Goal: Task Accomplishment & Management: Complete application form

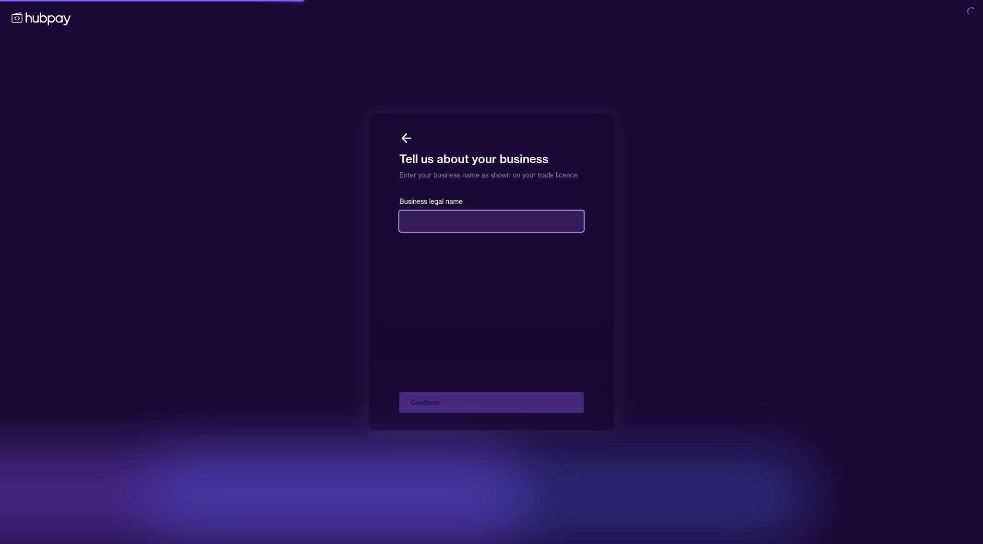
click at [435, 221] on input "text" at bounding box center [491, 221] width 184 height 21
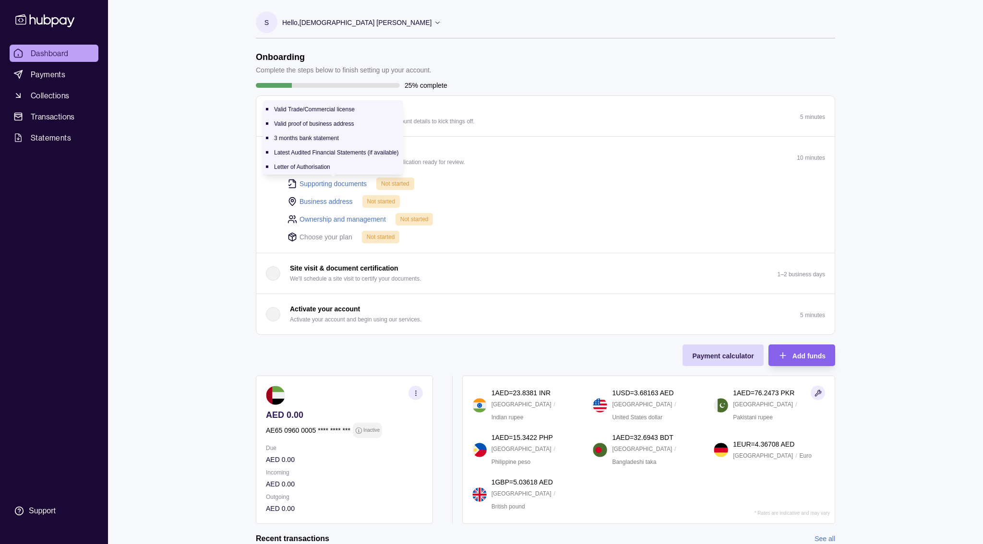
click at [338, 181] on link "Supporting documents" at bounding box center [332, 184] width 67 height 11
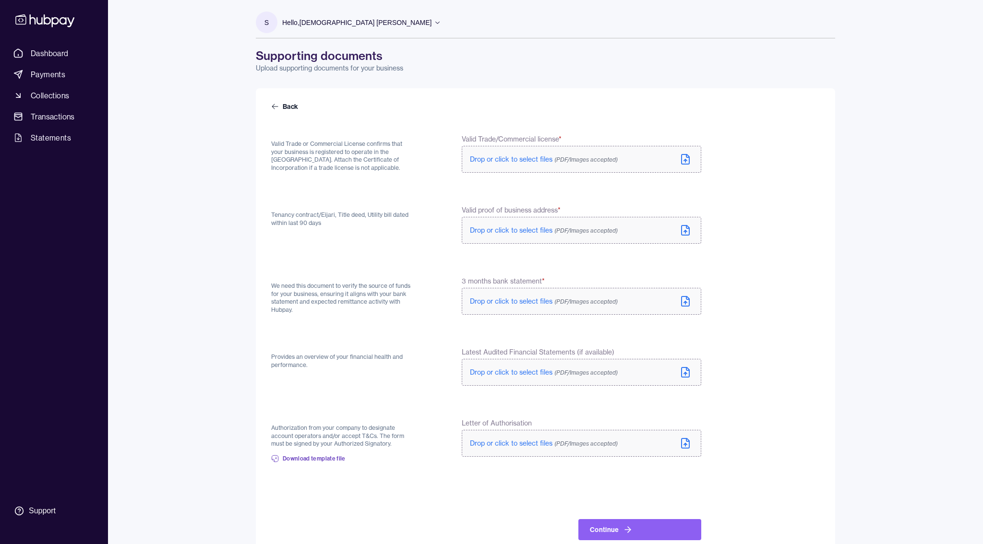
click at [519, 157] on span "Drop or click to select files (PDF/Images accepted)" at bounding box center [544, 159] width 148 height 9
click at [492, 230] on span "Drop or click to select files (PDF/Images accepted)" at bounding box center [544, 232] width 148 height 9
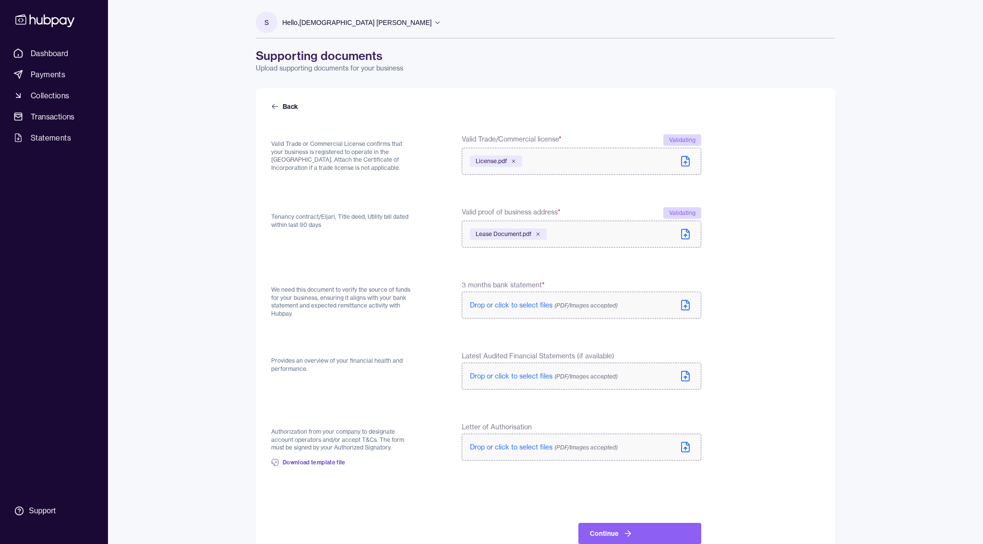
scroll to position [24, 0]
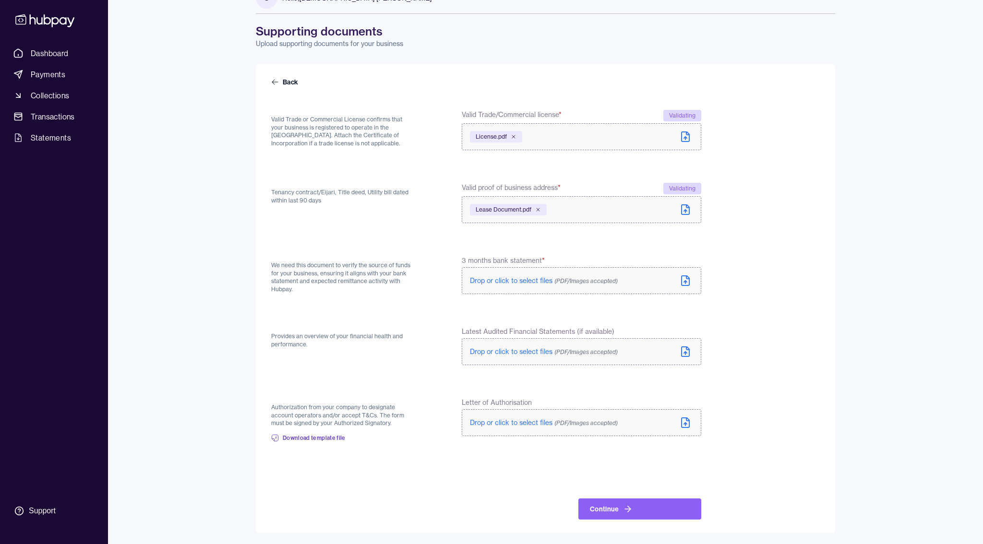
click at [494, 274] on label "Drop or click to select files (PDF/Images accepted)" at bounding box center [581, 280] width 239 height 27
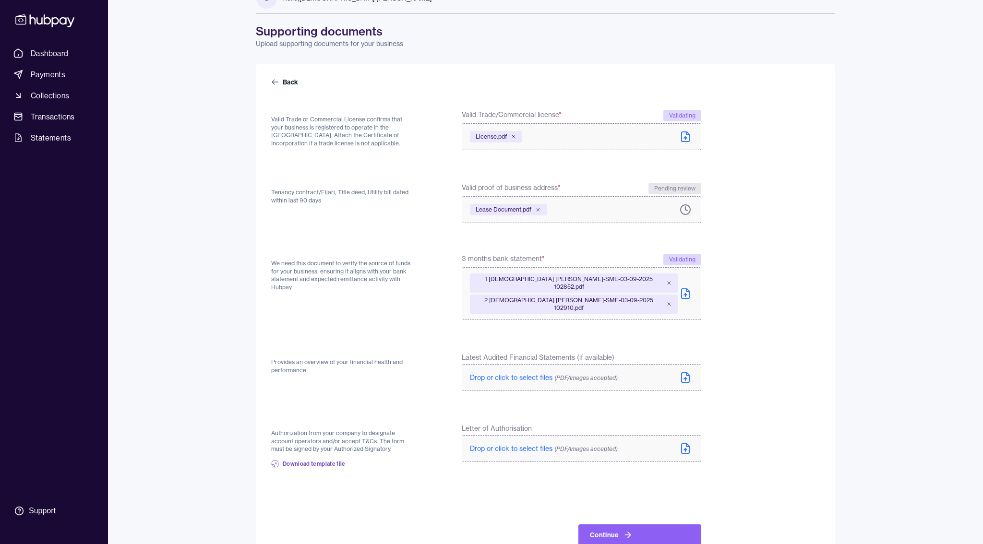
scroll to position [35, 0]
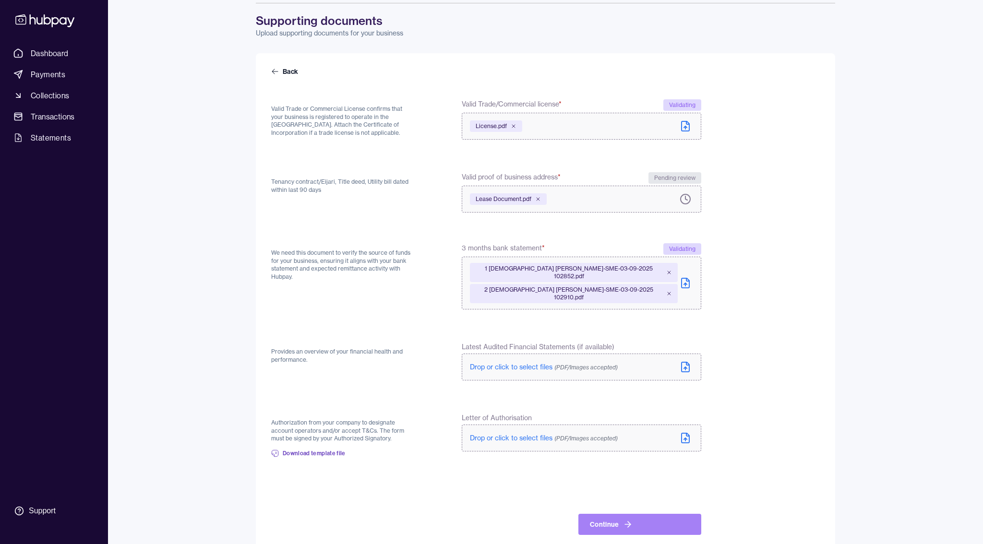
click at [623, 520] on icon at bounding box center [628, 525] width 10 height 10
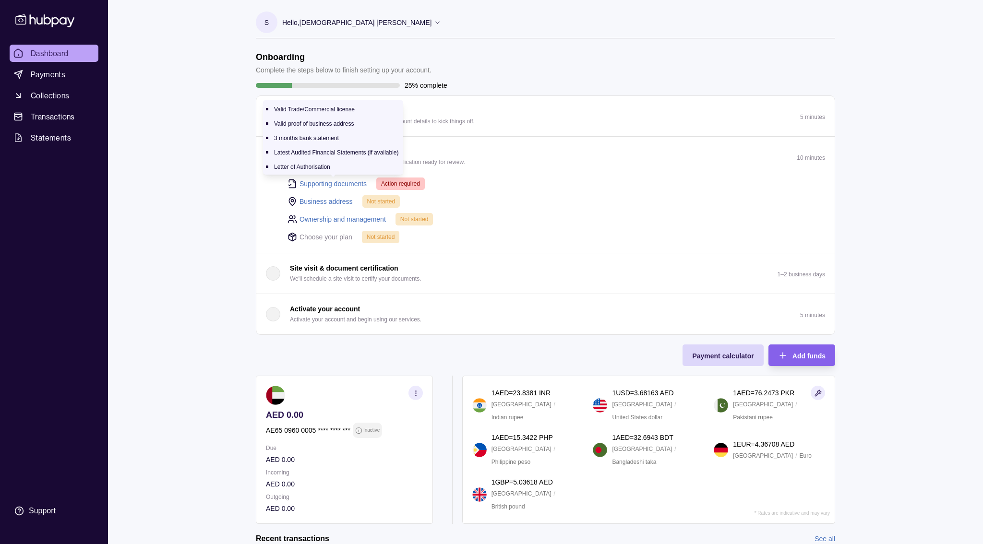
click at [315, 179] on link "Supporting documents" at bounding box center [332, 184] width 67 height 11
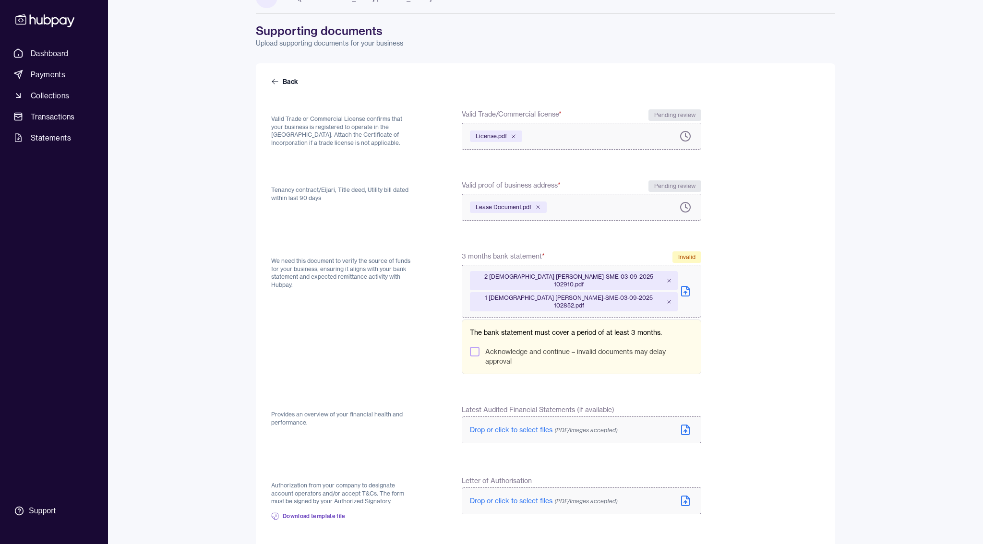
scroll to position [28, 0]
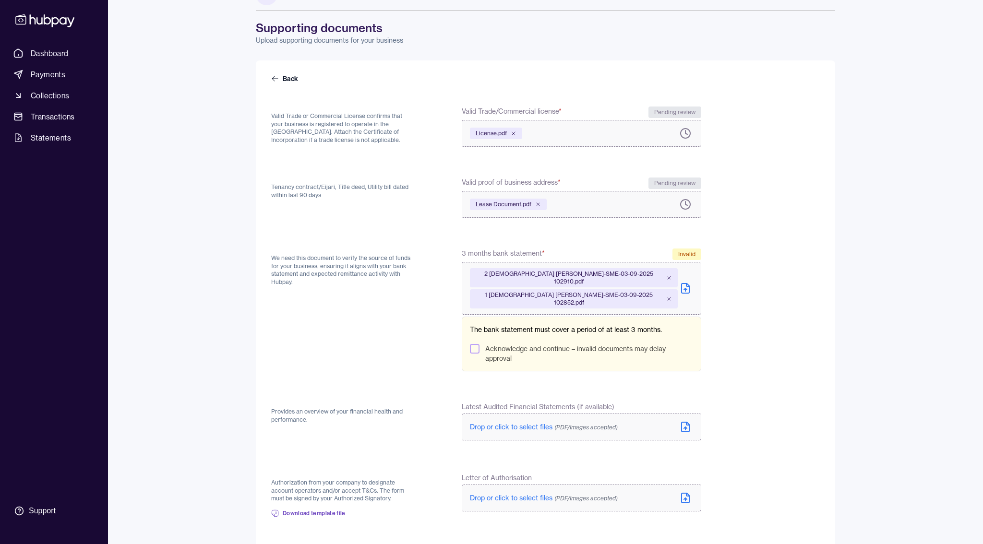
click at [685, 286] on div "2 [DEMOGRAPHIC_DATA] [PERSON_NAME]-SME-03-09-2025 102910.pdf 1 SAFOIANE [PERSON…" at bounding box center [581, 289] width 223 height 52
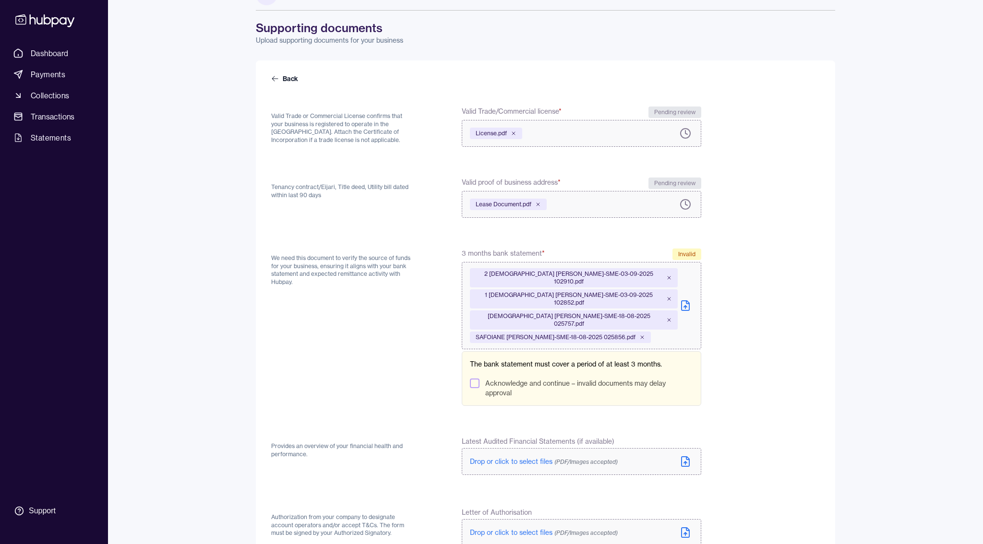
scroll to position [60, 0]
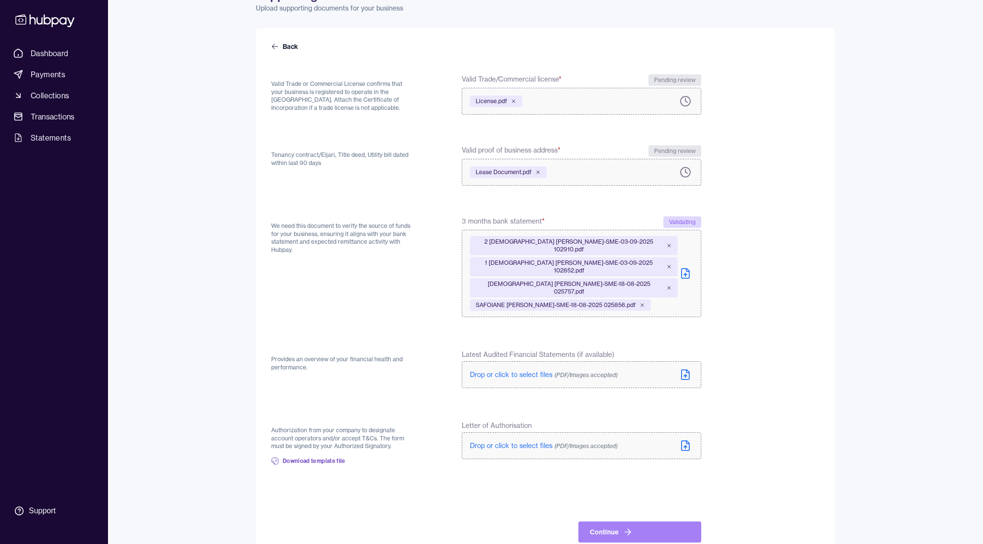
click at [660, 522] on button "Continue" at bounding box center [639, 532] width 123 height 21
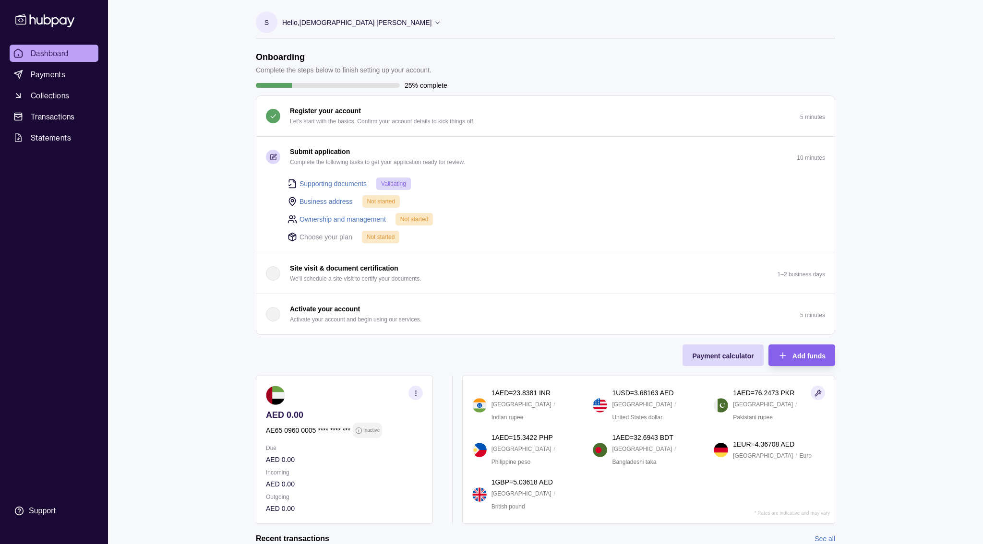
click at [331, 203] on link "Business address" at bounding box center [325, 201] width 53 height 11
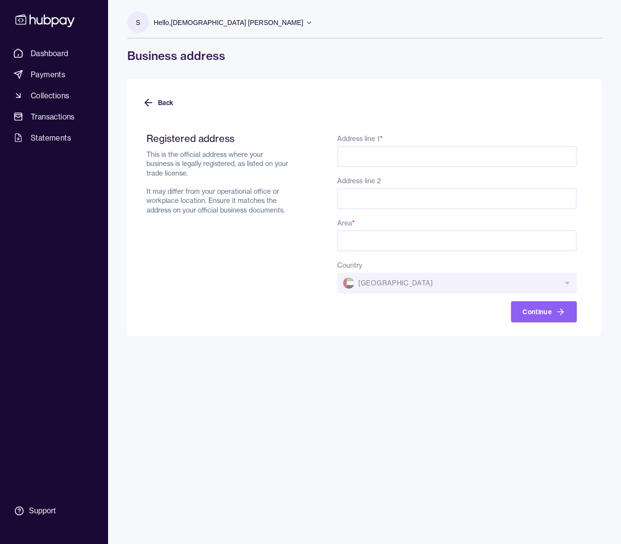
click at [355, 157] on input "Address line 1 *" at bounding box center [456, 156] width 239 height 21
type input "**********"
click at [356, 239] on input "Area *" at bounding box center [456, 240] width 239 height 21
type input "**********"
click at [545, 304] on button "Continue" at bounding box center [544, 311] width 66 height 21
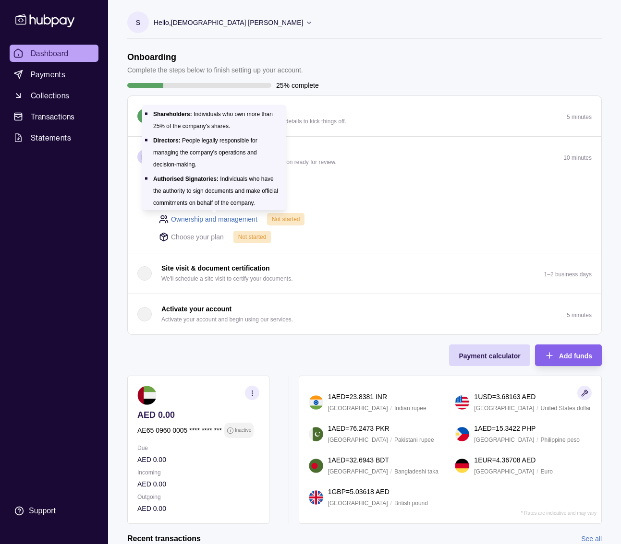
click at [218, 220] on link "Ownership and management" at bounding box center [214, 219] width 86 height 11
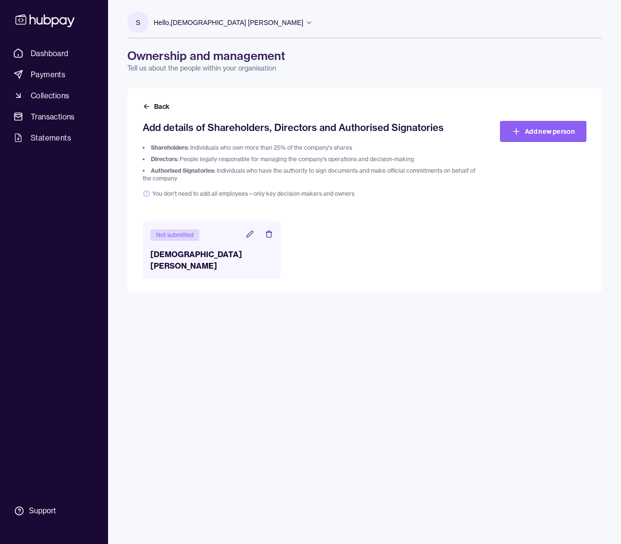
click at [178, 241] on div "Not submitted" at bounding box center [174, 235] width 49 height 12
click at [185, 236] on div "Not submitted" at bounding box center [174, 235] width 49 height 12
click at [249, 232] on icon at bounding box center [250, 234] width 8 height 8
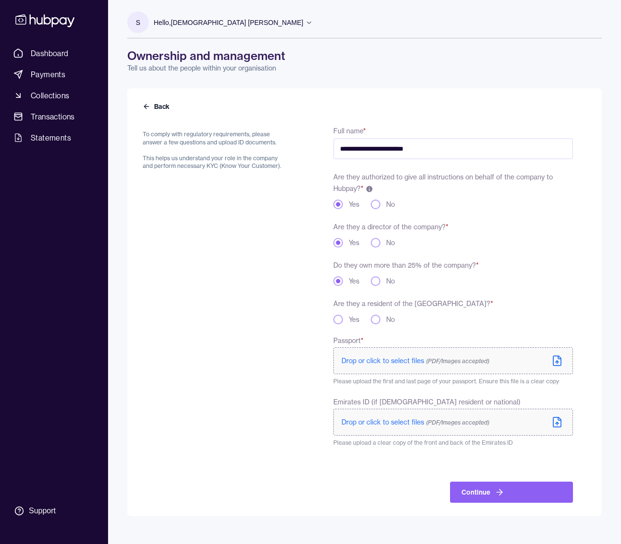
click at [395, 360] on span "Drop or click to select files (PDF/Images accepted)" at bounding box center [415, 361] width 148 height 9
click at [422, 379] on span "Please upload the first and last page of your passport. Ensure this file is a c…" at bounding box center [446, 381] width 226 height 7
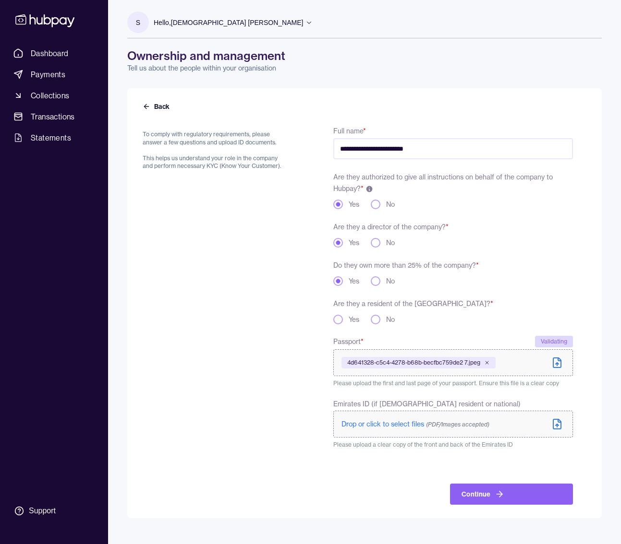
click at [263, 473] on div "To comply with regulatory requirements, please answer a few questions and uploa…" at bounding box center [215, 315] width 144 height 380
click at [484, 489] on button "Continue" at bounding box center [511, 494] width 123 height 21
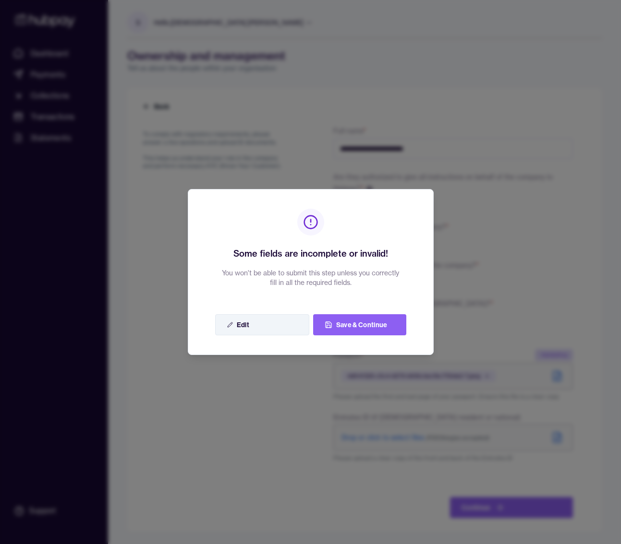
click at [241, 329] on button "Edit" at bounding box center [262, 324] width 94 height 21
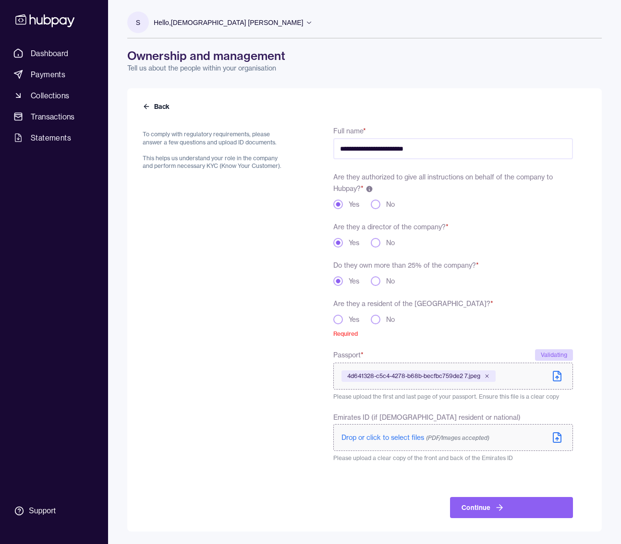
click at [336, 317] on button "Yes" at bounding box center [338, 320] width 10 height 10
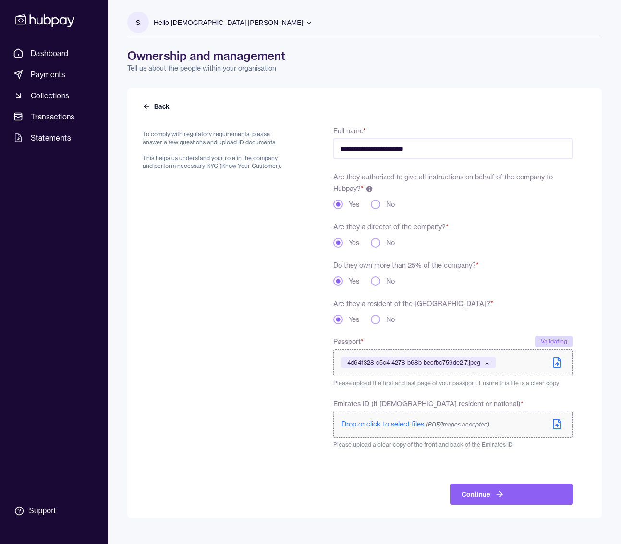
click at [398, 423] on span "Drop or click to select files (PDF/Images accepted)" at bounding box center [415, 424] width 148 height 9
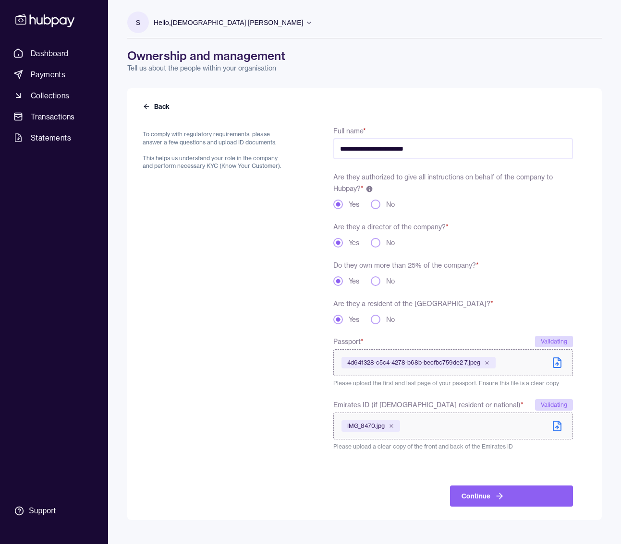
click at [559, 426] on icon at bounding box center [557, 426] width 12 height 12
click at [478, 497] on button "Continue" at bounding box center [511, 496] width 123 height 21
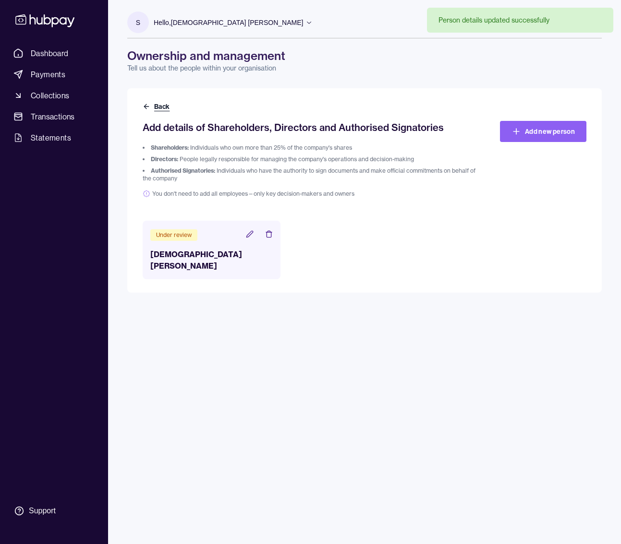
click at [143, 107] on icon at bounding box center [147, 107] width 8 height 8
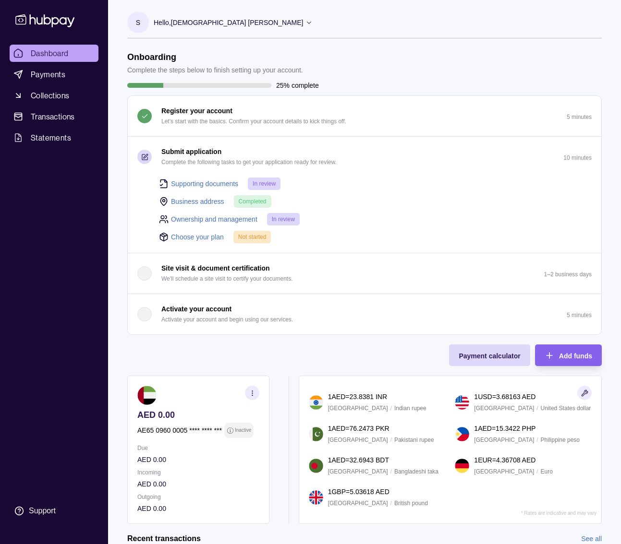
click at [213, 236] on link "Choose your plan" at bounding box center [197, 237] width 53 height 11
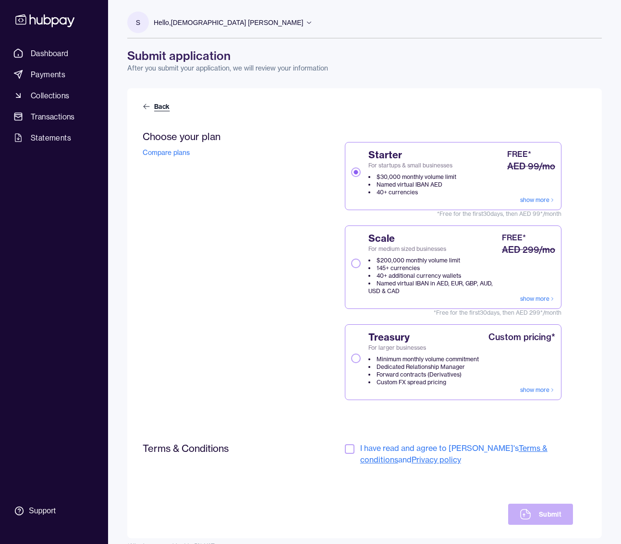
click at [155, 102] on link "Back" at bounding box center [157, 107] width 29 height 10
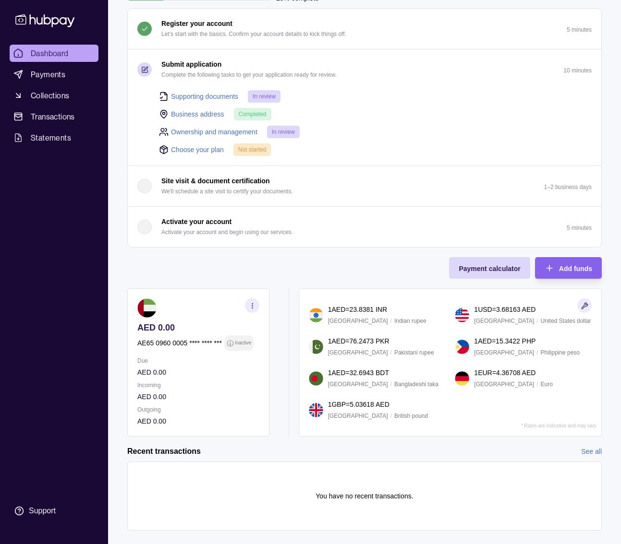
scroll to position [88, 0]
click at [481, 269] on span "Payment calculator" at bounding box center [488, 268] width 61 height 8
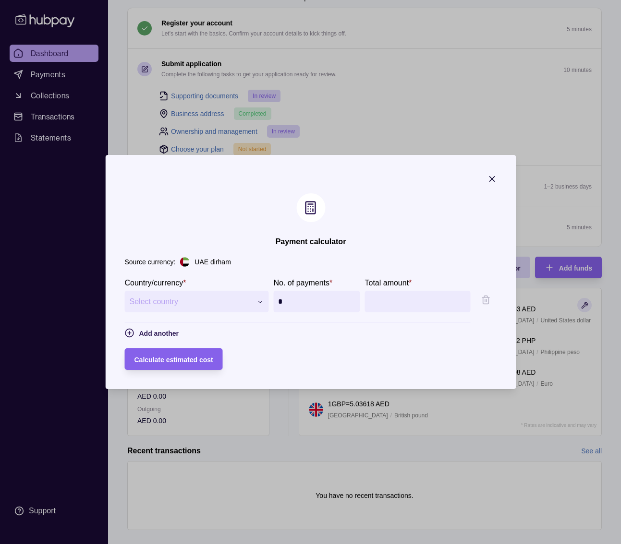
click at [216, 306] on span "Select country" at bounding box center [190, 302] width 122 height 12
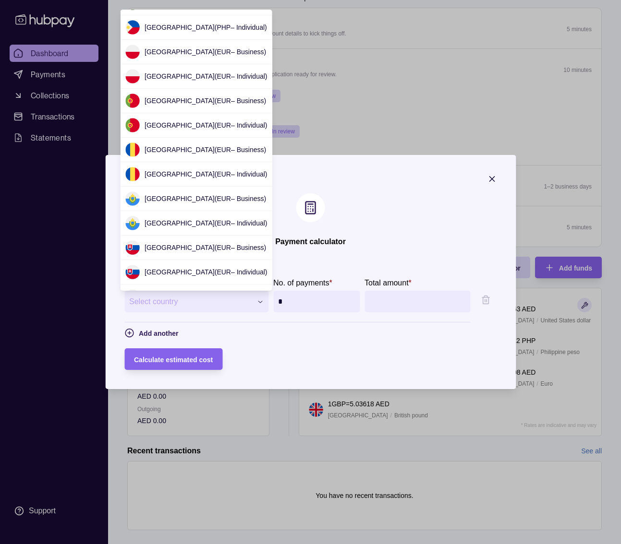
scroll to position [1479, 0]
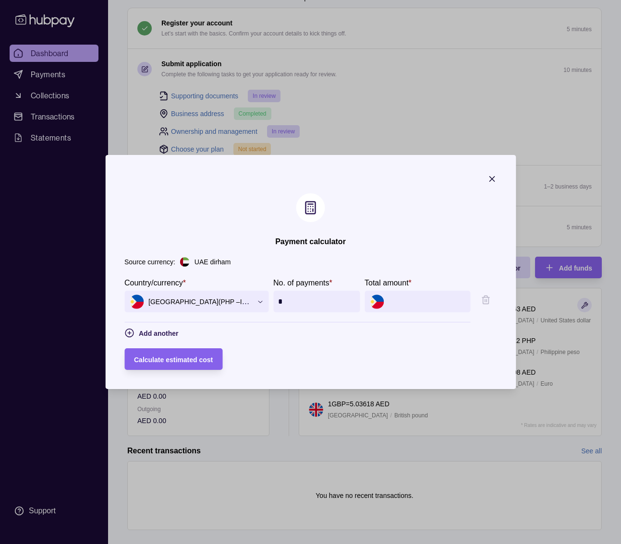
click at [439, 306] on input "Total amount *" at bounding box center [426, 302] width 77 height 22
type input "*********"
click at [409, 345] on form "**********" at bounding box center [310, 323] width 372 height 93
click at [197, 358] on span "Calculate estimated cost" at bounding box center [173, 360] width 79 height 8
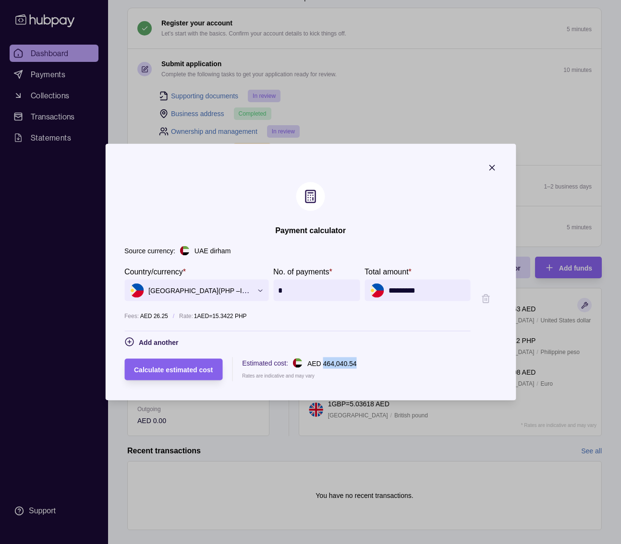
drag, startPoint x: 321, startPoint y: 363, endPoint x: 351, endPoint y: 363, distance: 30.7
click at [351, 363] on p "AED 464,040.54" at bounding box center [331, 364] width 49 height 8
copy p "464,040.54"
click at [494, 167] on icon "button" at bounding box center [491, 168] width 5 height 5
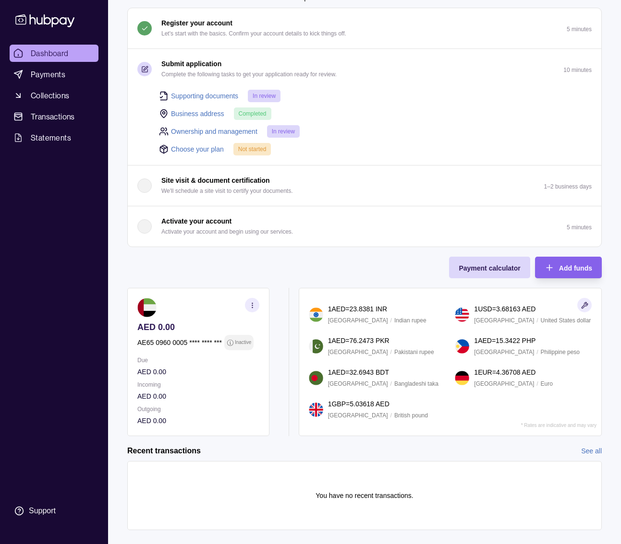
click at [187, 146] on link "Choose your plan" at bounding box center [197, 149] width 53 height 11
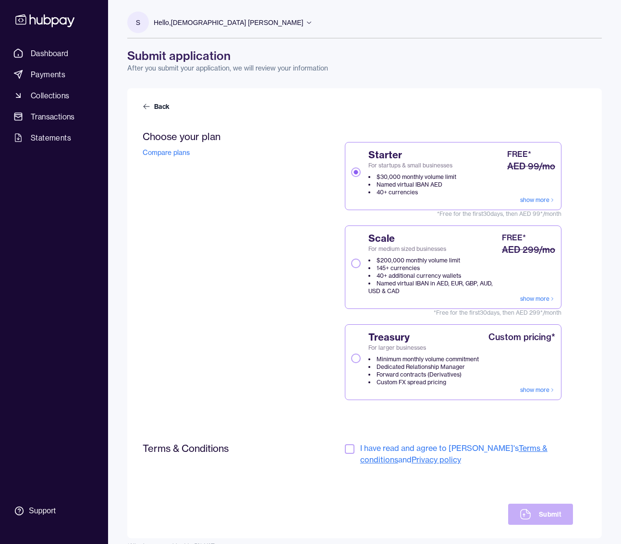
click at [355, 265] on button "Scale For medium sized businesses $200,000 monthly volume limit 145+ currencies…" at bounding box center [356, 264] width 10 height 10
click at [348, 449] on button "button" at bounding box center [350, 449] width 10 height 10
click at [540, 522] on button "Submit" at bounding box center [540, 514] width 65 height 21
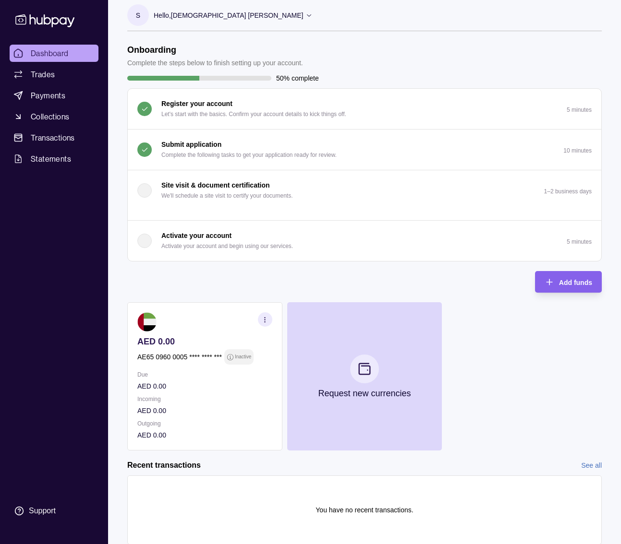
scroll to position [38, 0]
